Goal: Task Accomplishment & Management: Manage account settings

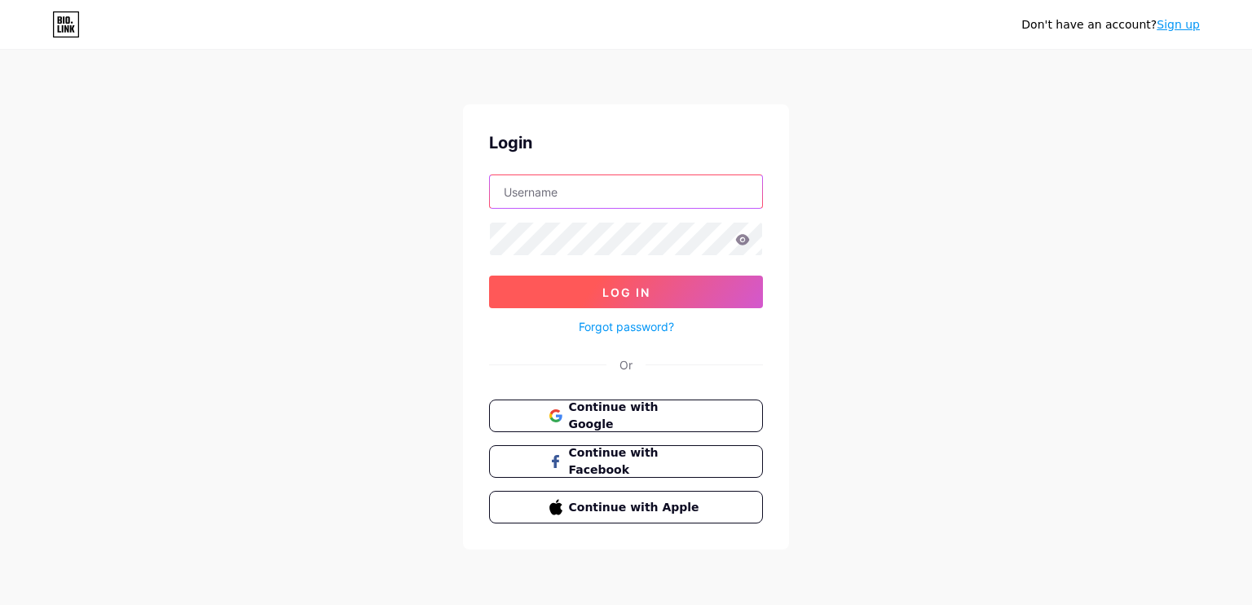
type input "[DOMAIN_NAME][EMAIL_ADDRESS][DOMAIN_NAME]"
click at [564, 283] on button "Log In" at bounding box center [626, 292] width 274 height 33
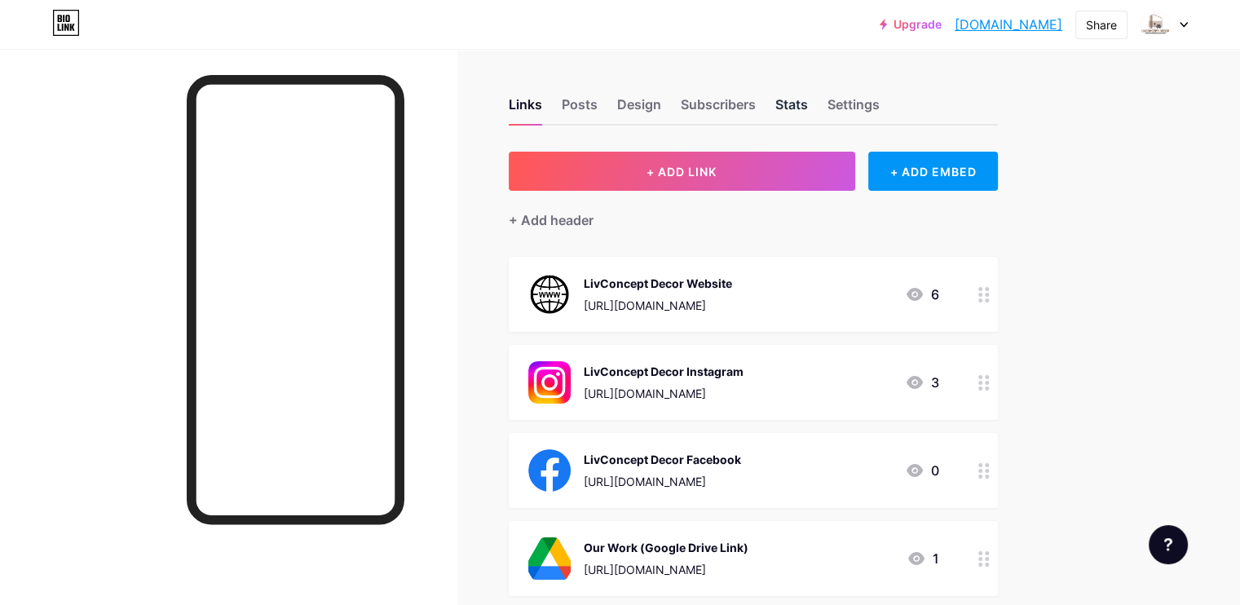
click at [808, 95] on div "Stats" at bounding box center [791, 109] width 33 height 29
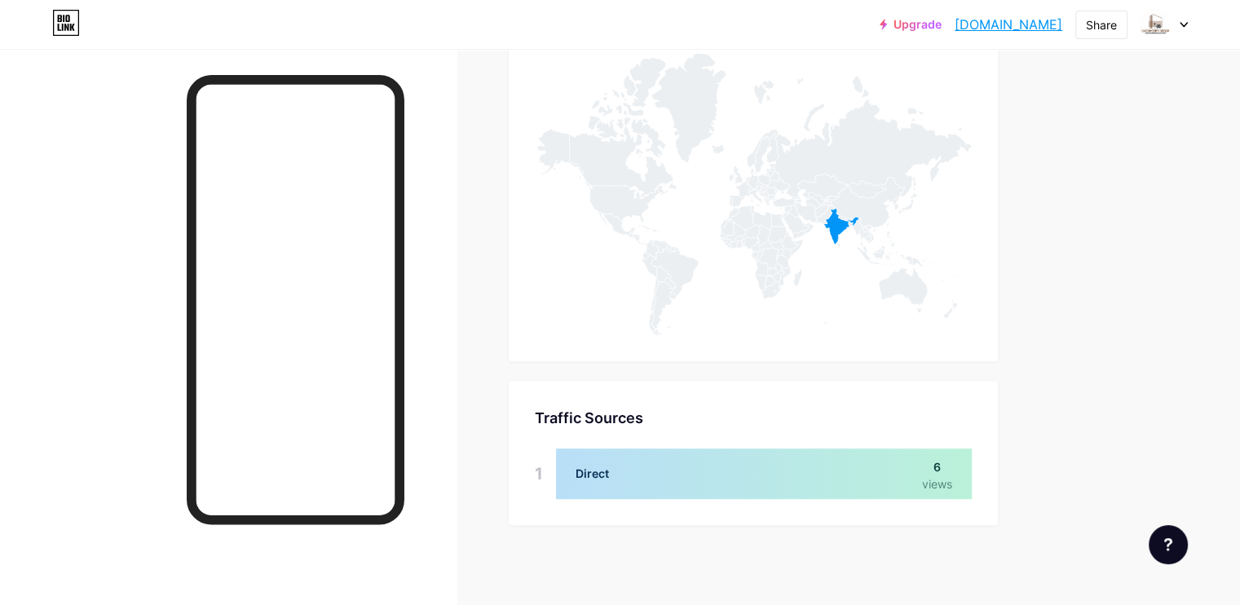
scroll to position [741, 0]
